Goal: Task Accomplishment & Management: Complete application form

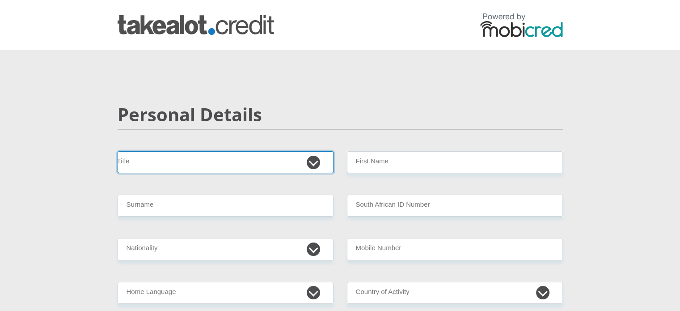
click at [216, 164] on select "Mr Ms Mrs Dr [PERSON_NAME]" at bounding box center [226, 162] width 216 height 22
click at [118, 151] on select "Mr Ms Mrs Dr [PERSON_NAME]" at bounding box center [226, 162] width 216 height 22
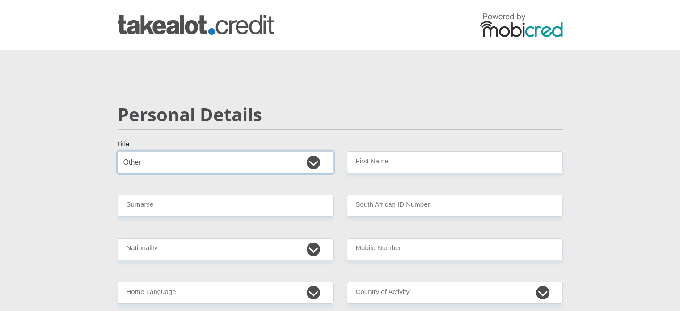
click at [274, 157] on select "Mr Ms Mrs Dr Other" at bounding box center [226, 162] width 216 height 22
select select "Ms"
click at [118, 151] on select "Mr Ms Mrs Dr Other" at bounding box center [226, 162] width 216 height 22
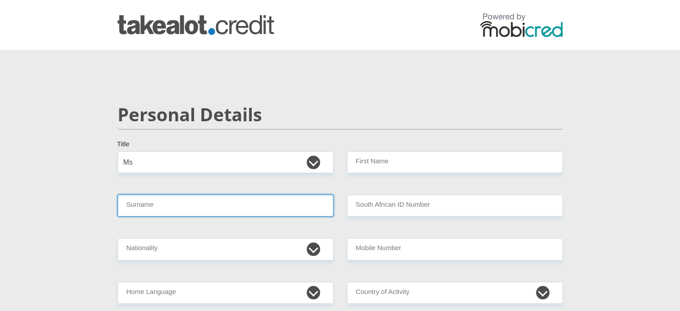
click at [168, 206] on input "Surname" at bounding box center [226, 206] width 216 height 22
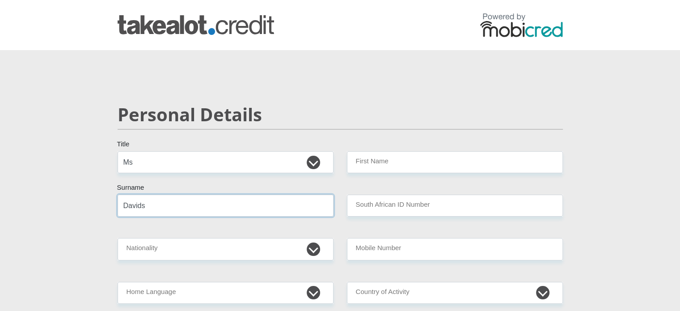
type input "Davids"
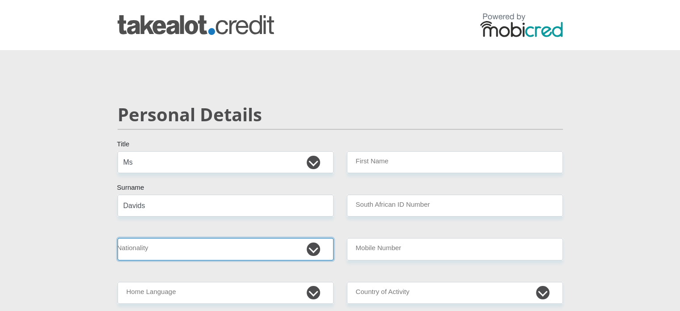
click at [168, 251] on select "South Africa Afghanistan Aland Islands Albania Algeria America Samoa American V…" at bounding box center [226, 249] width 216 height 22
select select "ZAF"
click at [118, 238] on select "South Africa Afghanistan Aland Islands Albania Algeria America Samoa American V…" at bounding box center [226, 249] width 216 height 22
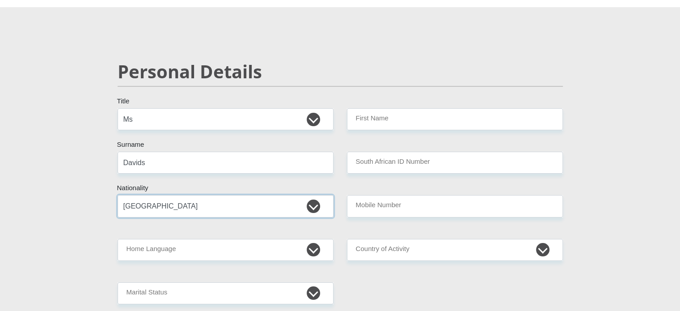
scroll to position [89, 0]
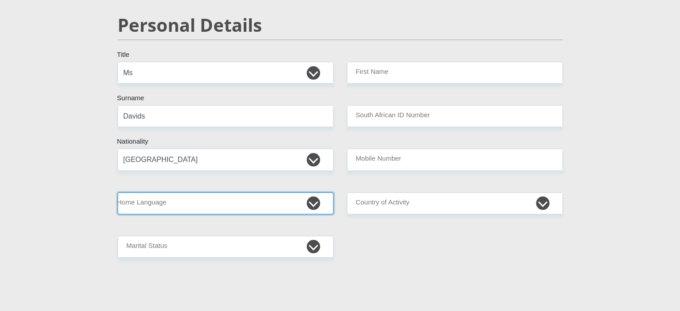
click at [192, 204] on select "Afrikaans English Sepedi South Ndebele Southern Sotho Swati Tsonga Tswana Venda…" at bounding box center [226, 203] width 216 height 22
select select "eng"
click at [118, 192] on select "Afrikaans English Sepedi South Ndebele Southern Sotho Swati Tsonga Tswana Venda…" at bounding box center [226, 203] width 216 height 22
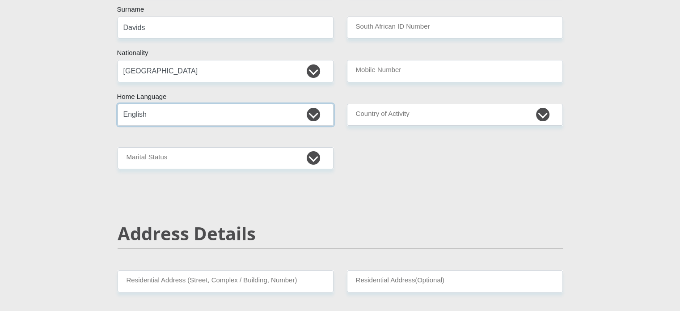
scroll to position [179, 0]
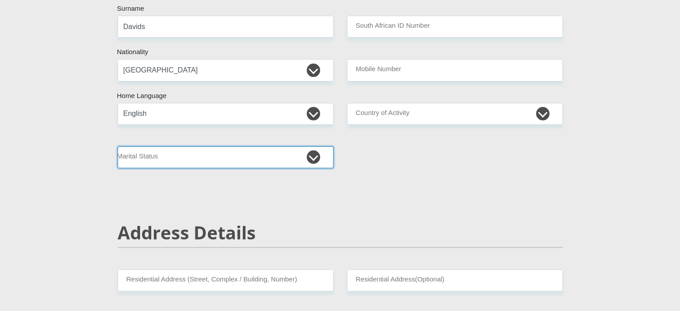
click at [195, 153] on select "Married ANC Single Divorced Widowed Married COP or Customary Law" at bounding box center [226, 157] width 216 height 22
select select "2"
click at [118, 146] on select "Married ANC Single Divorced Widowed Married COP or Customary Law" at bounding box center [226, 157] width 216 height 22
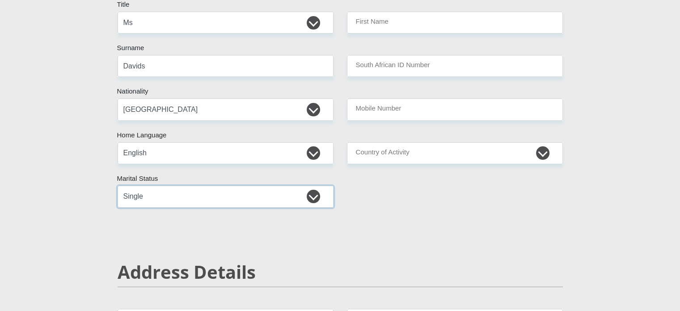
scroll to position [89, 0]
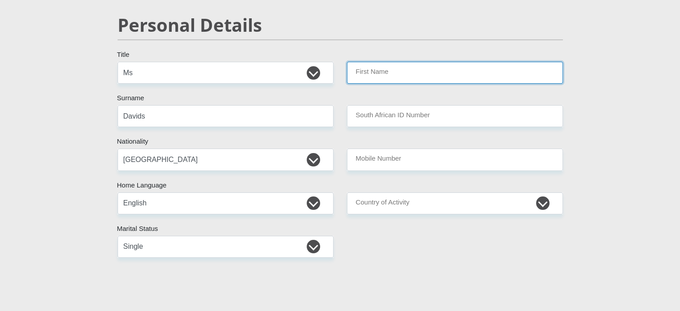
click at [403, 71] on input "First Name" at bounding box center [455, 73] width 216 height 22
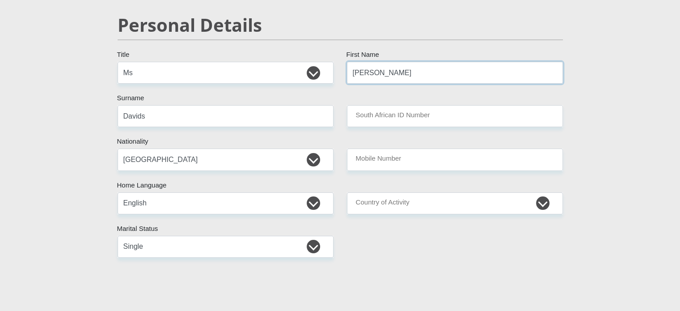
type input "Sherise"
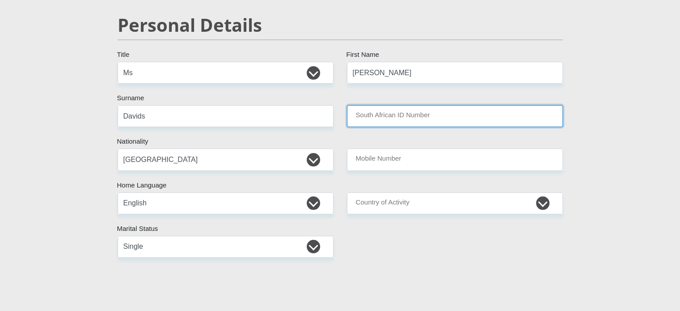
click at [417, 109] on input "South African ID Number" at bounding box center [455, 116] width 216 height 22
type input "9605240107083"
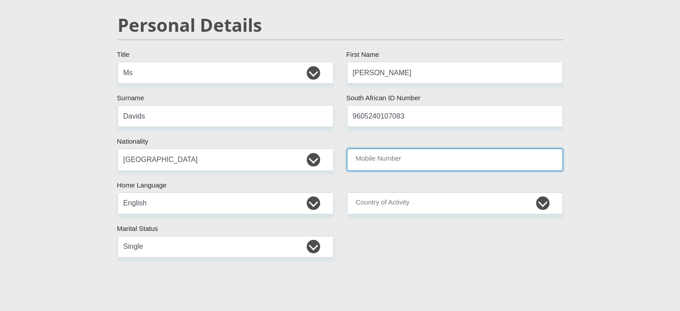
click at [420, 161] on input "Mobile Number" at bounding box center [455, 159] width 216 height 22
type input "0823045107"
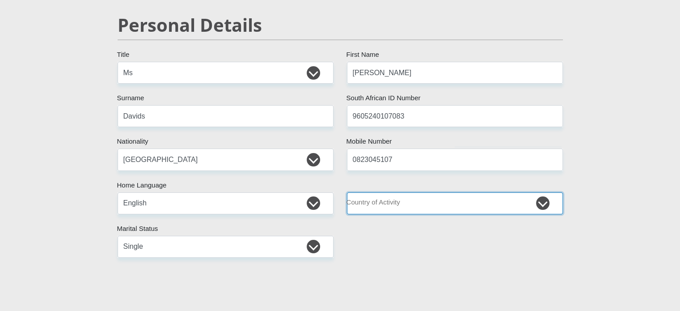
click at [376, 202] on select "South Africa Afghanistan Aland Islands Albania Algeria America Samoa American V…" at bounding box center [455, 203] width 216 height 22
select select "ZAF"
click at [347, 192] on select "South Africa Afghanistan Aland Islands Albania Algeria America Samoa American V…" at bounding box center [455, 203] width 216 height 22
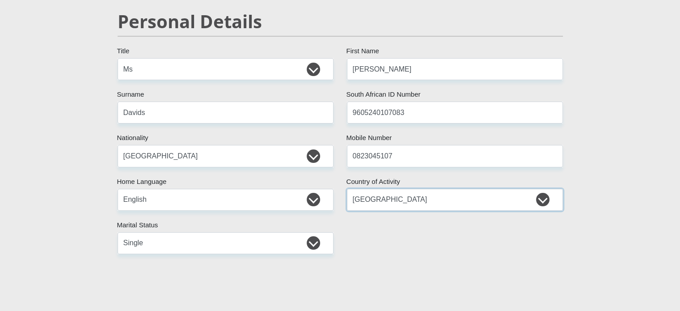
scroll to position [313, 0]
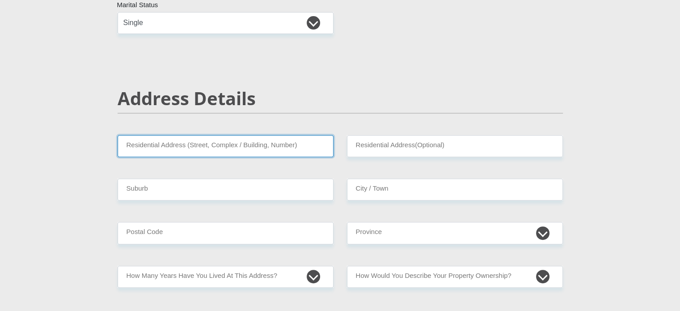
click at [163, 150] on input "Residential Address (Street, Complex / Building, Number)" at bounding box center [226, 146] width 216 height 22
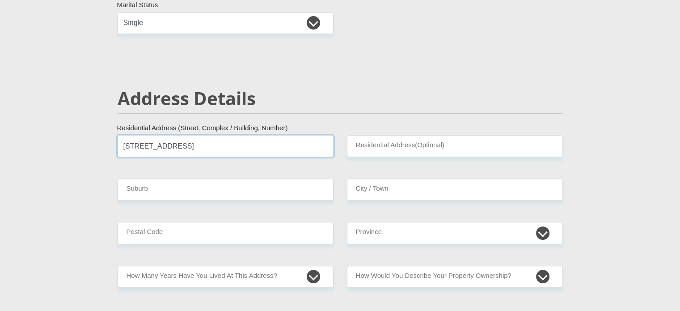
type input "40 Bushland Road"
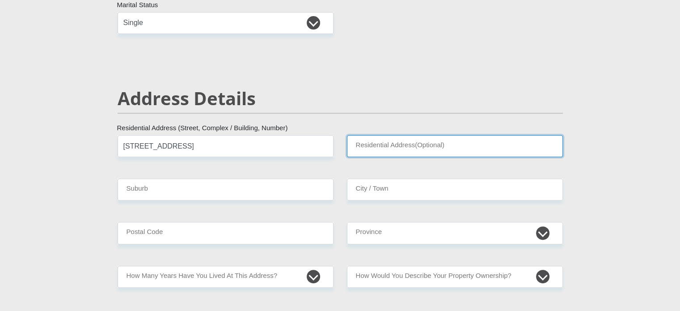
click at [444, 149] on input "Residential Address(Optional)" at bounding box center [455, 146] width 216 height 22
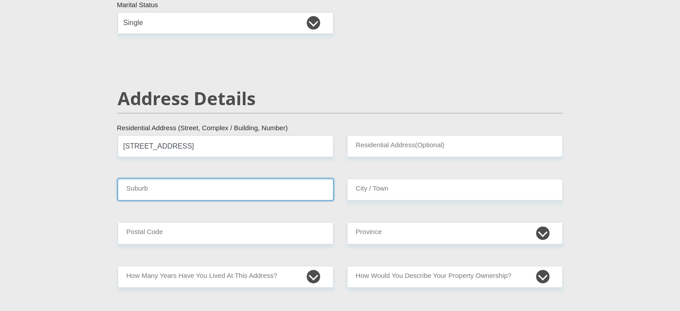
click at [225, 187] on input "Suburb" at bounding box center [226, 189] width 216 height 22
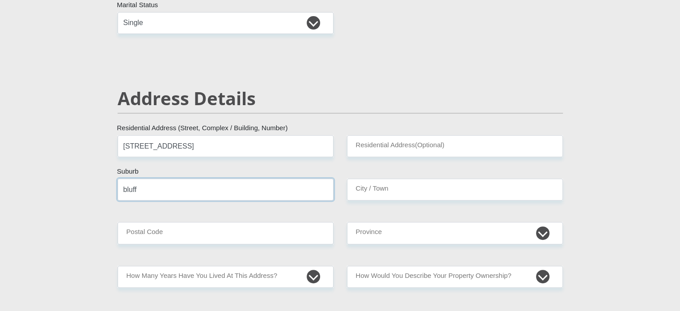
type input "bluff"
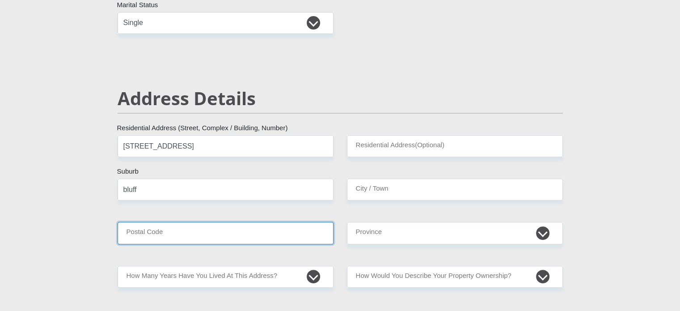
click at [222, 223] on input "Postal Code" at bounding box center [226, 233] width 216 height 22
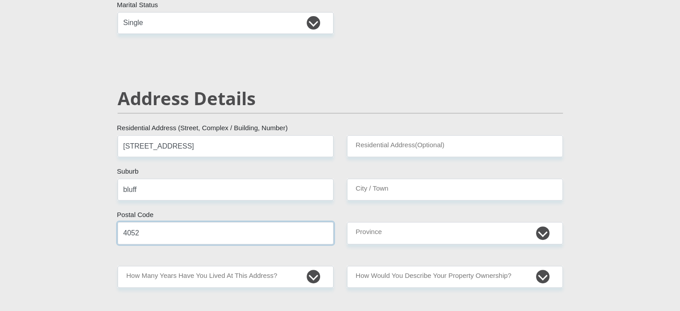
type input "4052"
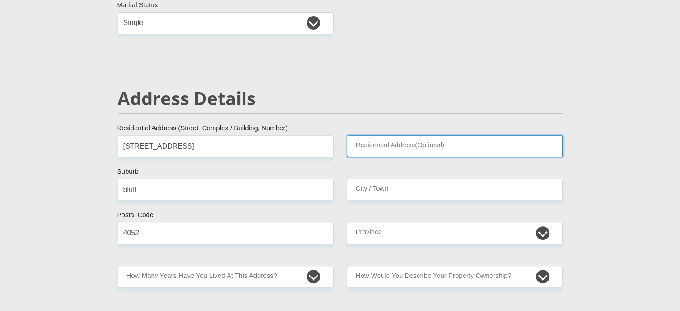
click at [400, 142] on input "Residential Address(Optional)" at bounding box center [455, 146] width 216 height 22
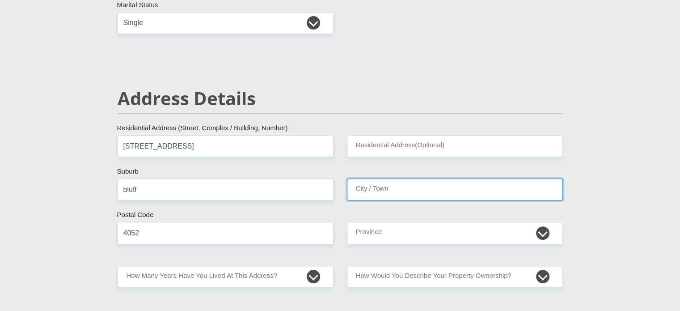
click at [404, 186] on input "City / Town" at bounding box center [455, 189] width 216 height 22
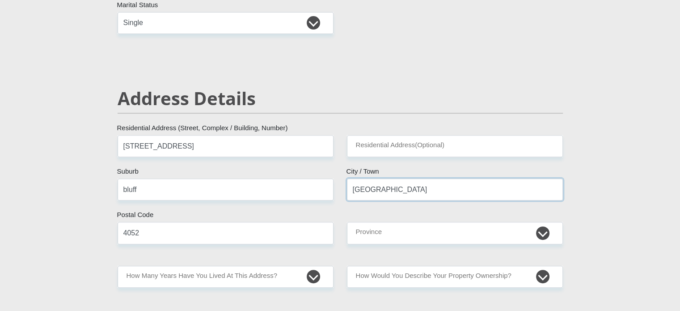
click at [358, 191] on input "durban" at bounding box center [455, 189] width 216 height 22
type input "Durban"
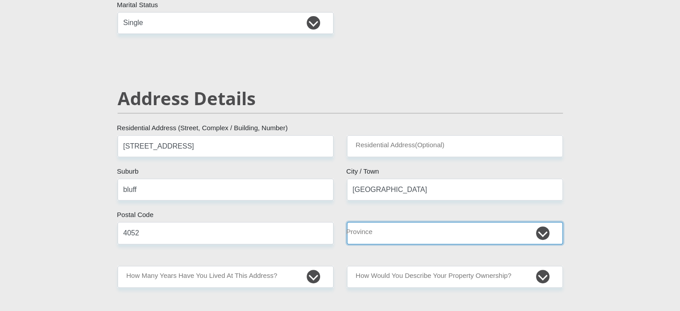
click at [450, 240] on select "Eastern Cape Free State Gauteng KwaZulu-Natal Limpopo Mpumalanga Northern Cape …" at bounding box center [455, 233] width 216 height 22
select select "[GEOGRAPHIC_DATA][DATE]"
click at [347, 222] on select "Eastern Cape Free State Gauteng KwaZulu-Natal Limpopo Mpumalanga Northern Cape …" at bounding box center [455, 233] width 216 height 22
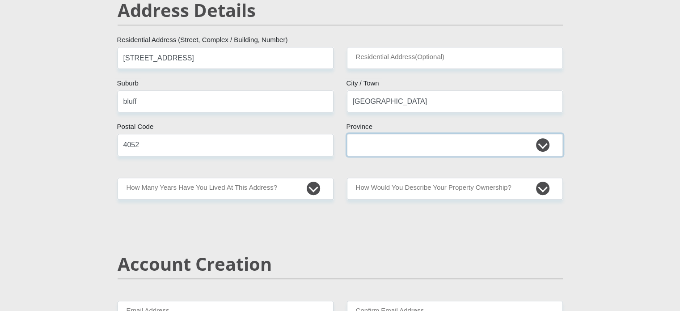
scroll to position [403, 0]
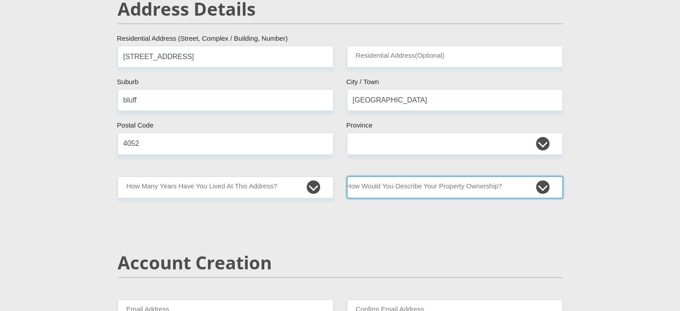
click at [436, 185] on select "Owned Rented Family Owned Company Dwelling" at bounding box center [455, 187] width 216 height 22
select select "parents"
click at [347, 176] on select "Owned Rented Family Owned Company Dwelling" at bounding box center [455, 187] width 216 height 22
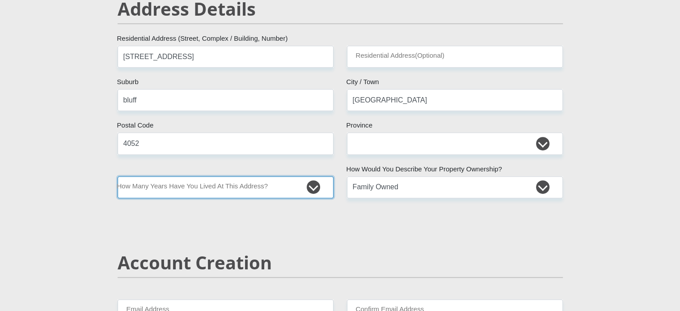
click at [216, 185] on select "less than 1 year 1-3 years 3-5 years 5+ years" at bounding box center [226, 187] width 216 height 22
select select "2"
click at [118, 176] on select "less than 1 year 1-3 years 3-5 years 5+ years" at bounding box center [226, 187] width 216 height 22
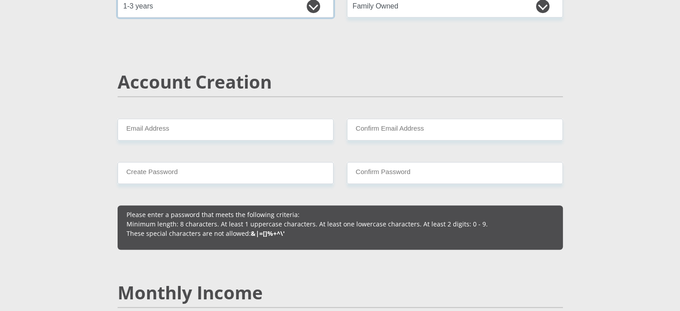
scroll to position [581, 0]
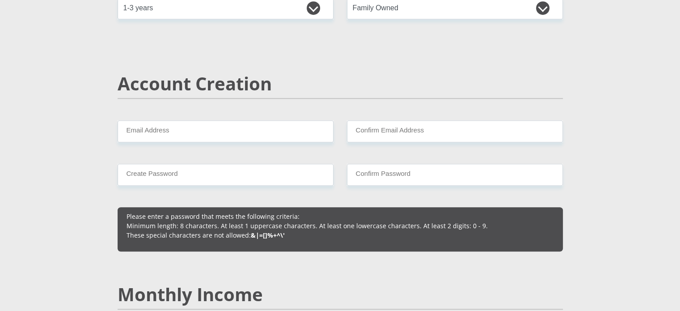
drag, startPoint x: 171, startPoint y: 116, endPoint x: 174, endPoint y: 129, distance: 12.9
click at [171, 118] on div "Account Creation" at bounding box center [340, 96] width 459 height 47
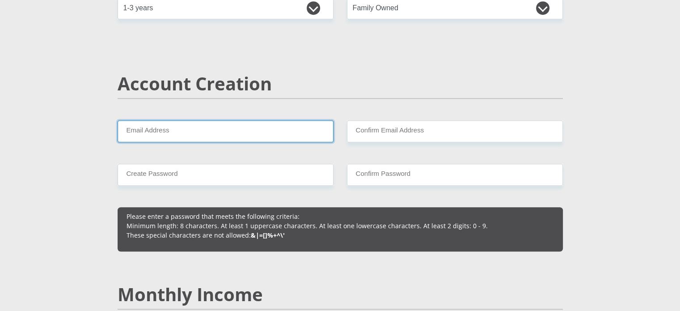
click at [175, 132] on input "Email Address" at bounding box center [226, 131] width 216 height 22
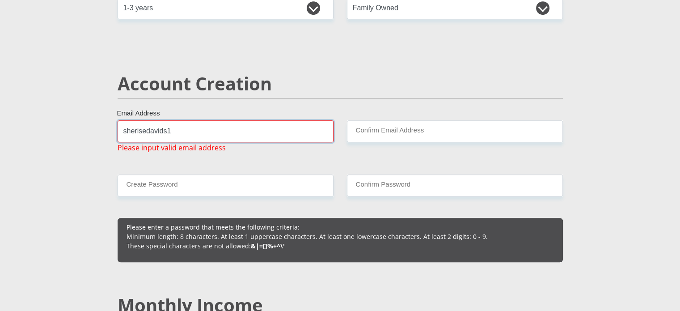
click at [238, 128] on input "sherisedavids1" at bounding box center [226, 131] width 216 height 22
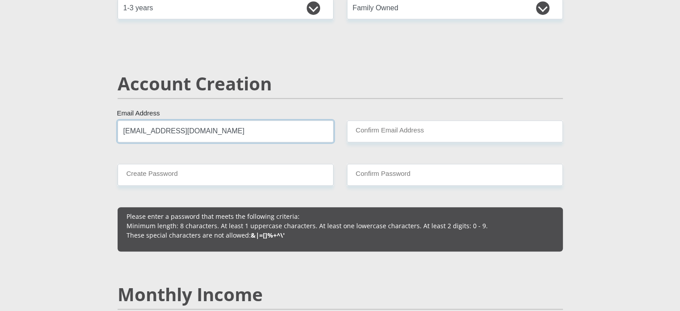
type input "sherisedavids1@gmail.com"
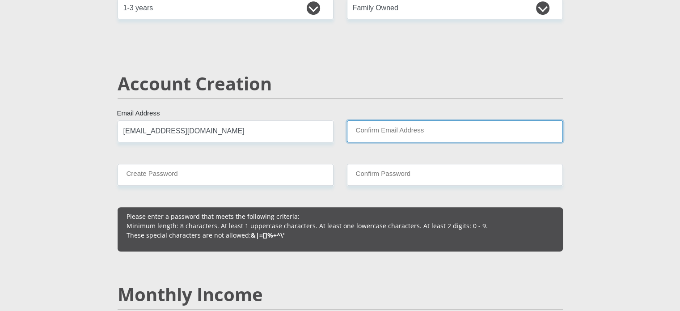
click at [426, 122] on input "Confirm Email Address" at bounding box center [455, 131] width 216 height 22
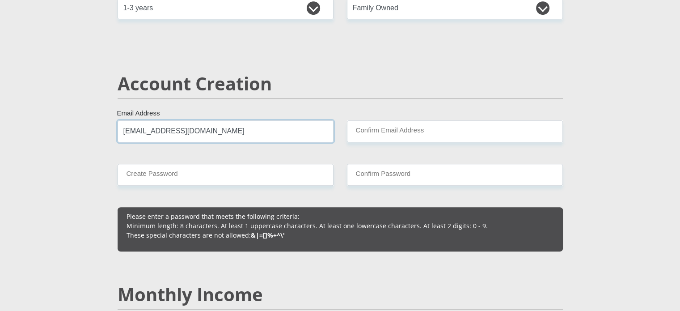
click at [161, 132] on input "sherisedavids1@gmail.com" at bounding box center [226, 131] width 216 height 22
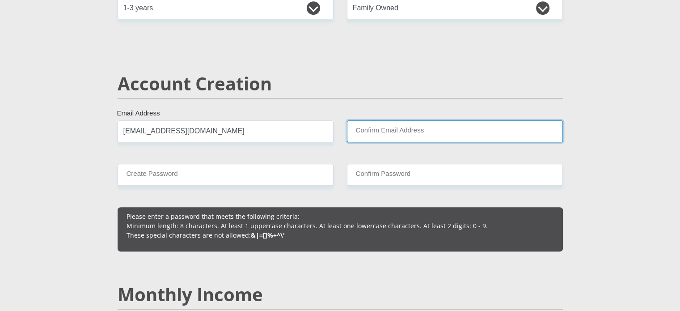
click at [423, 123] on input "Confirm Email Address" at bounding box center [455, 131] width 216 height 22
paste input "sherisedavids1@gmail.com"
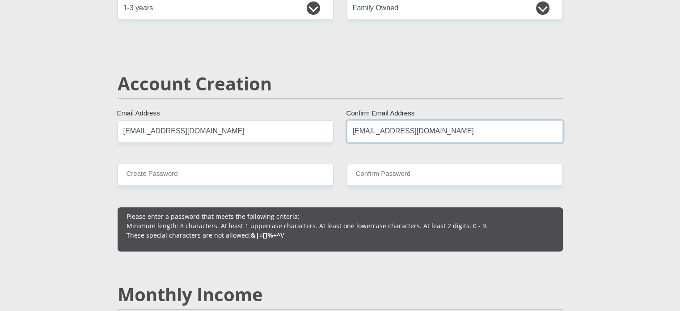
type input "sherisedavids1@gmail.com"
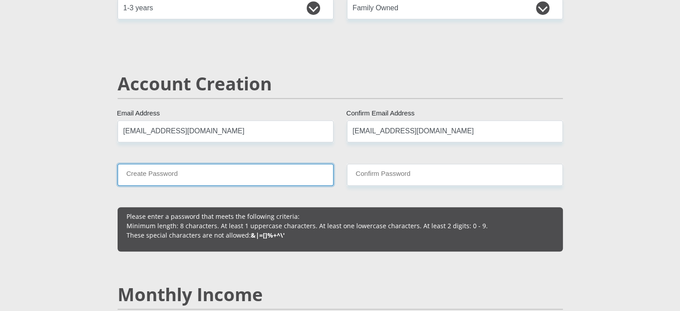
click at [148, 178] on input "Create Password" at bounding box center [226, 175] width 216 height 22
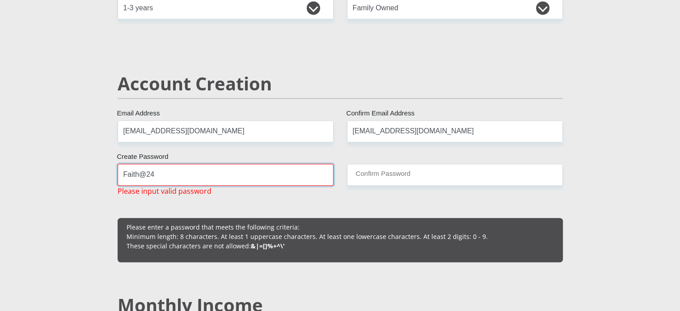
drag, startPoint x: 173, startPoint y: 171, endPoint x: 126, endPoint y: 162, distance: 48.2
type input "F"
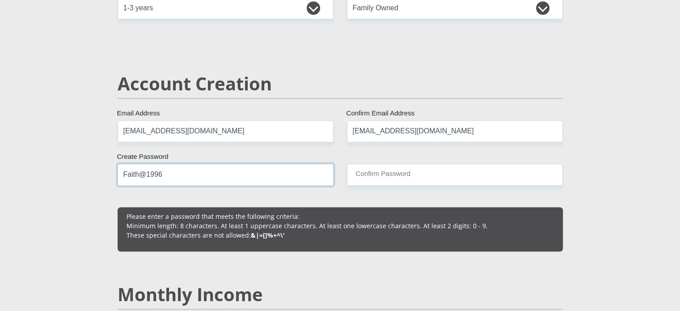
type input "Faith@1996"
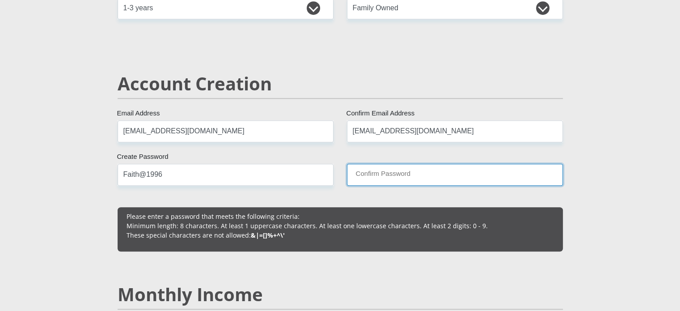
click at [421, 171] on input "Confirm Password" at bounding box center [455, 175] width 216 height 22
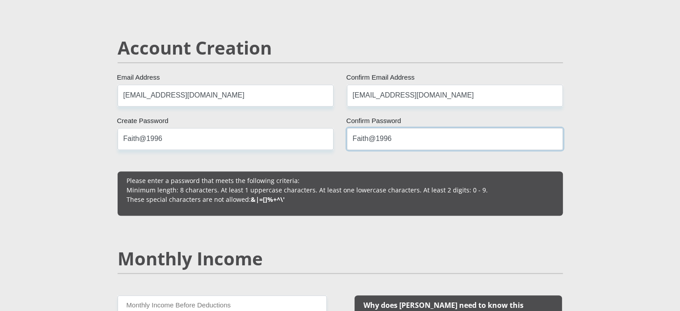
scroll to position [716, 0]
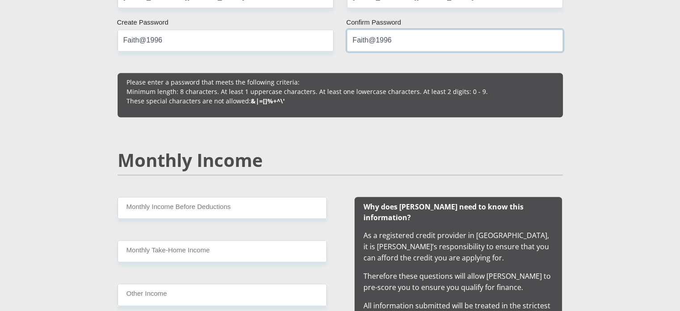
type input "Faith@1996"
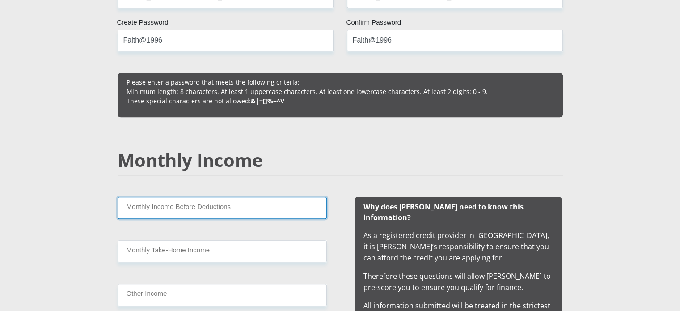
click at [263, 207] on input "Monthly Income Before Deductions" at bounding box center [222, 208] width 209 height 22
type input "11000"
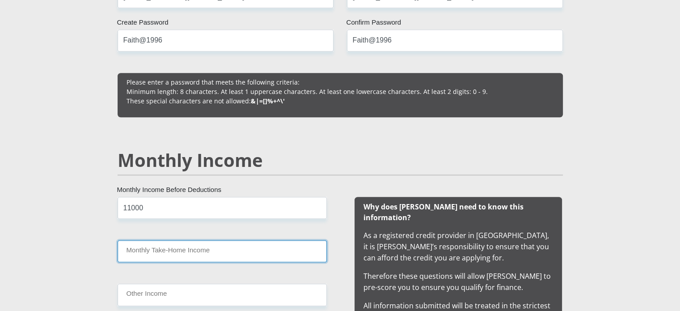
click at [237, 256] on input "Monthly Take-Home Income" at bounding box center [222, 251] width 209 height 22
type input "1"
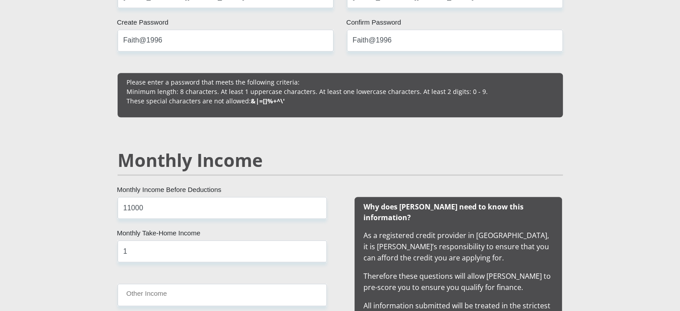
click at [138, 193] on div "Monthly Income" at bounding box center [340, 172] width 459 height 47
click at [143, 207] on input "11000" at bounding box center [222, 208] width 209 height 22
type input "11500"
click at [196, 249] on input "1" at bounding box center [222, 251] width 209 height 22
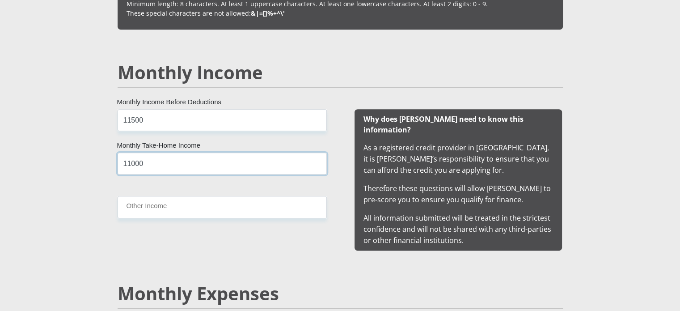
scroll to position [805, 0]
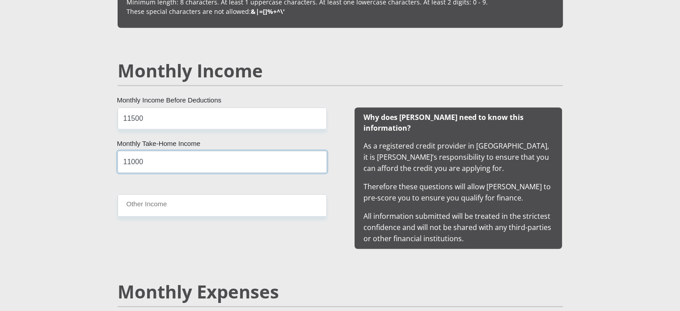
type input "11000"
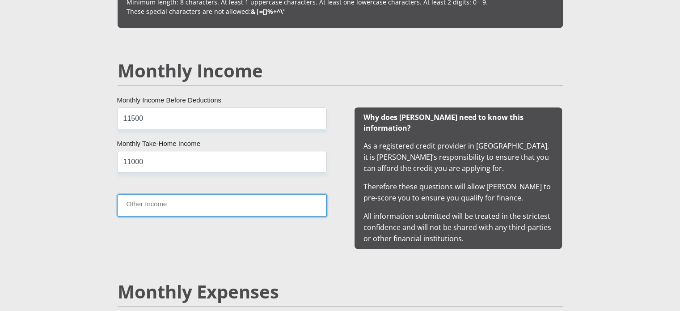
click at [143, 208] on input "Other Income" at bounding box center [222, 205] width 209 height 22
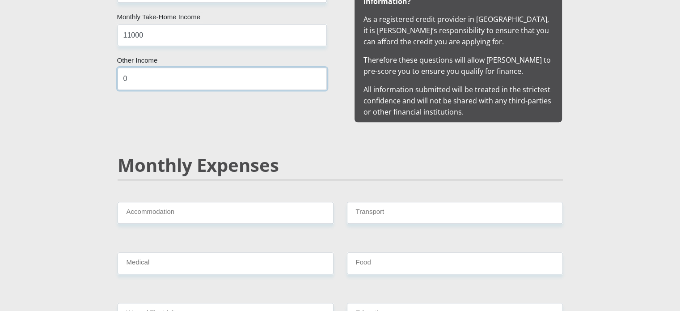
scroll to position [939, 0]
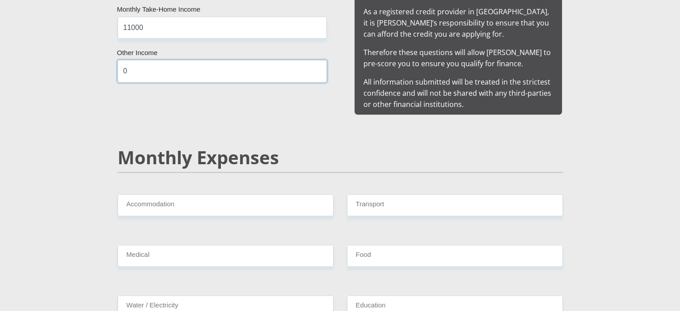
type input "0"
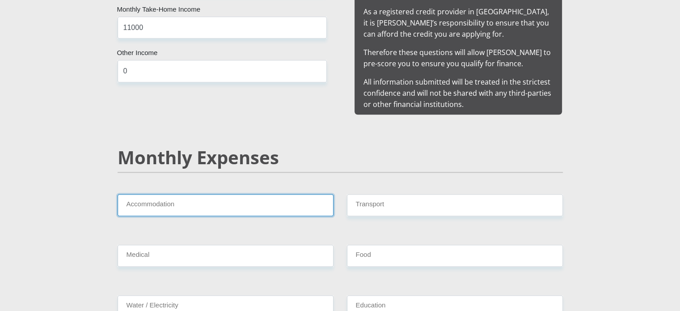
click at [150, 195] on input "Accommodation" at bounding box center [226, 205] width 216 height 22
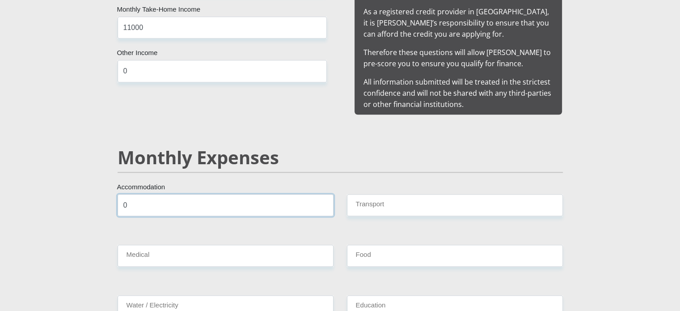
type input "0"
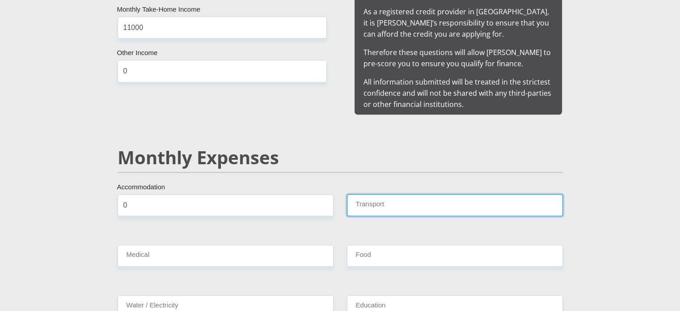
click at [363, 194] on input "Transport" at bounding box center [455, 205] width 216 height 22
type input "4"
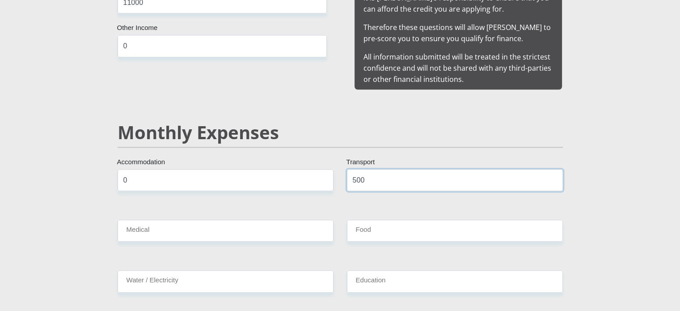
scroll to position [984, 0]
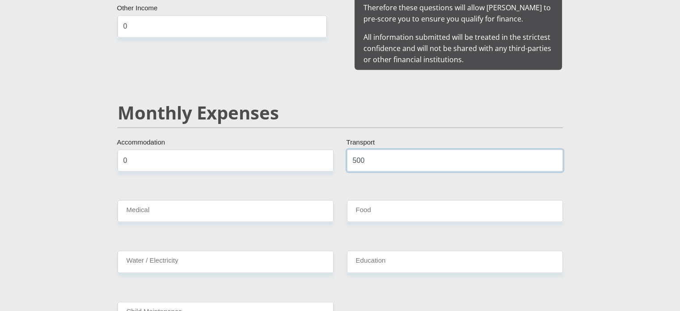
type input "500"
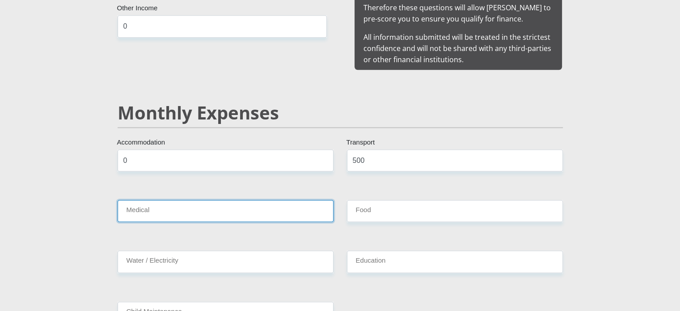
click at [166, 200] on input "Medical" at bounding box center [226, 211] width 216 height 22
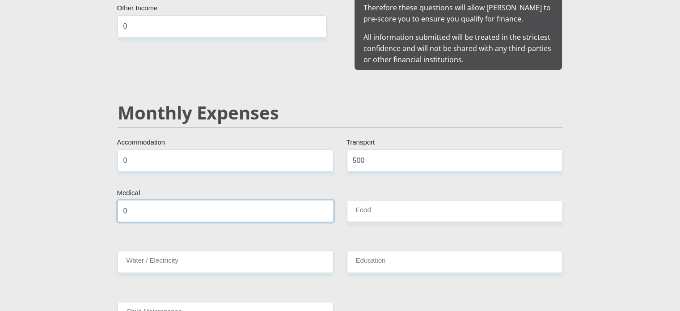
type input "0"
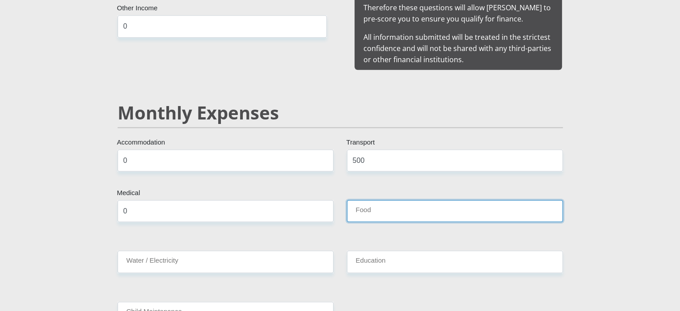
click at [396, 205] on input "Food" at bounding box center [455, 211] width 216 height 22
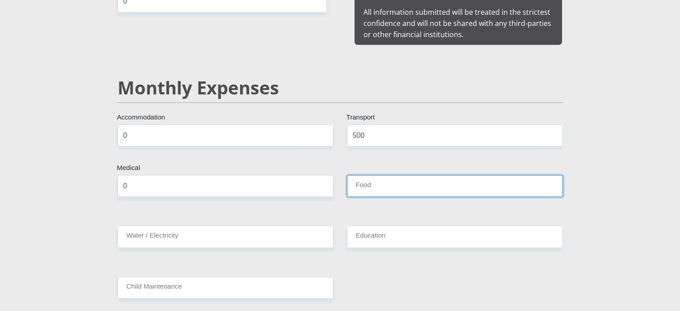
scroll to position [1029, 0]
